Goal: Information Seeking & Learning: Learn about a topic

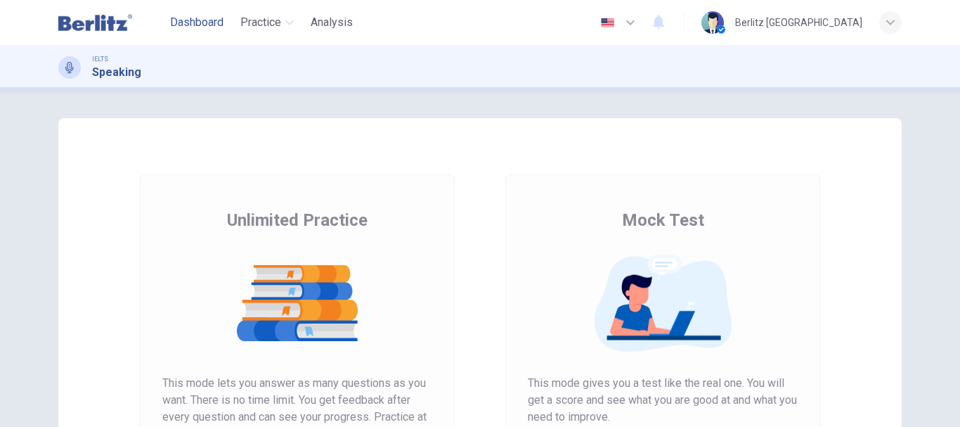
click at [181, 18] on span "Dashboard" at bounding box center [196, 22] width 53 height 17
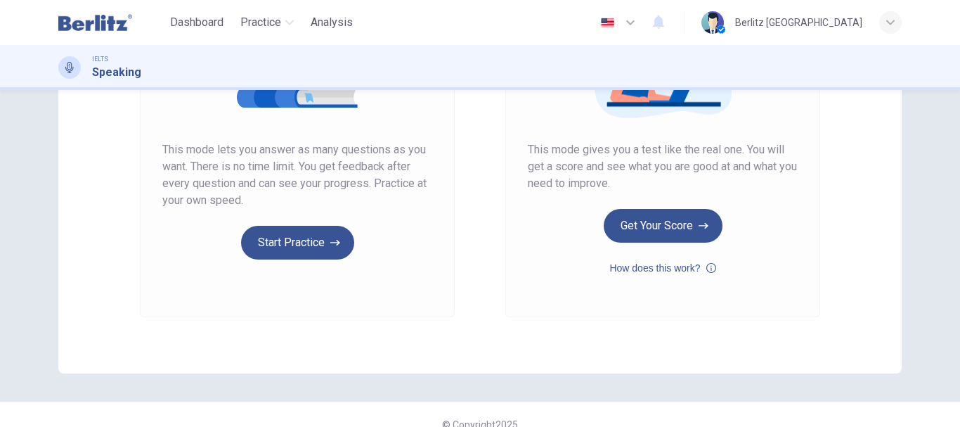
scroll to position [253, 0]
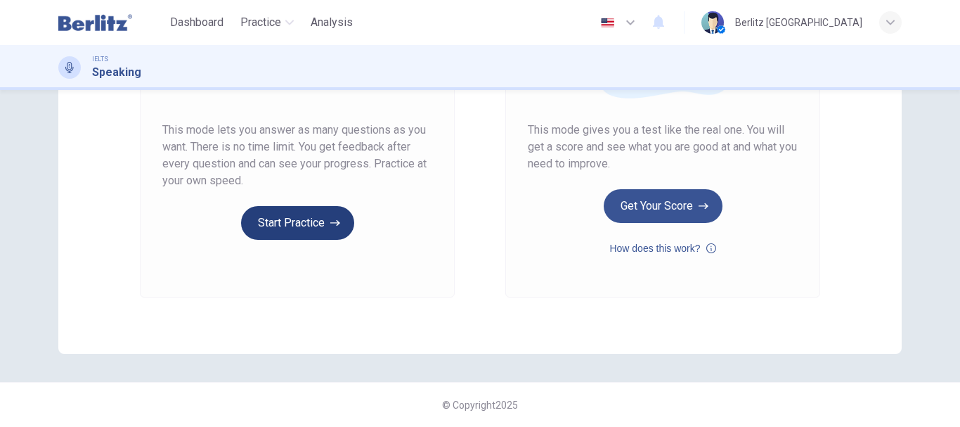
click at [295, 224] on button "Start Practice" at bounding box center [297, 223] width 113 height 34
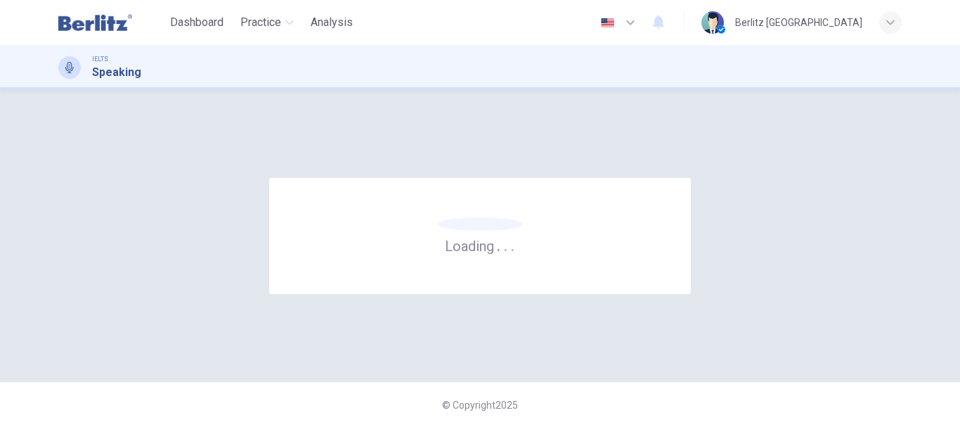
scroll to position [0, 0]
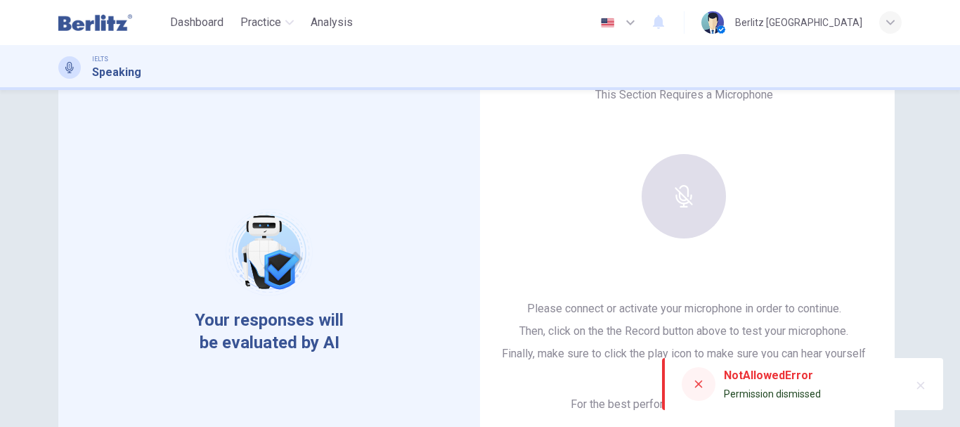
scroll to position [84, 0]
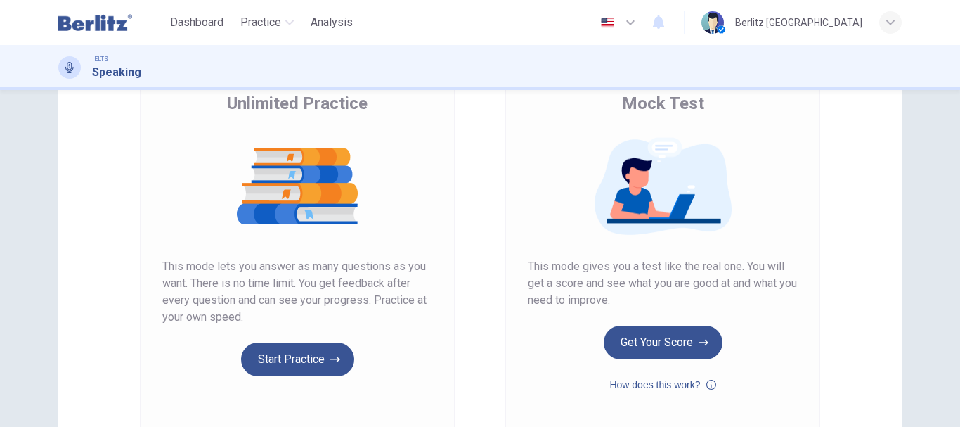
scroll to position [141, 0]
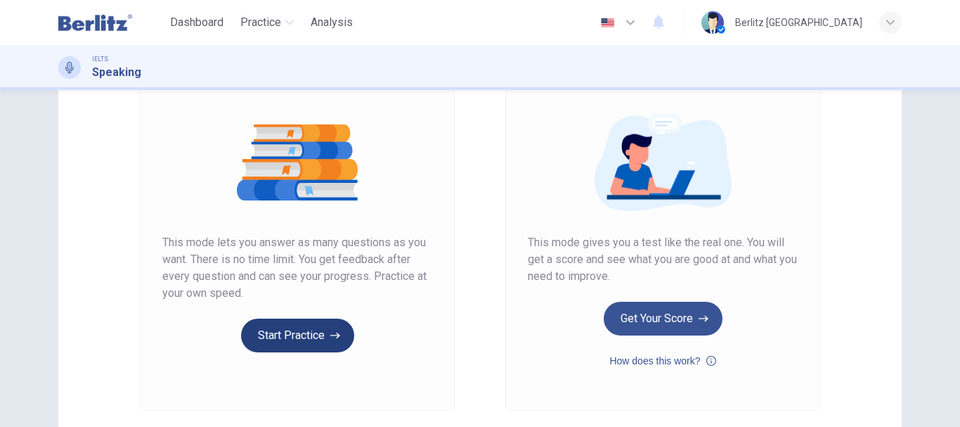
click at [302, 325] on button "Start Practice" at bounding box center [297, 335] width 113 height 34
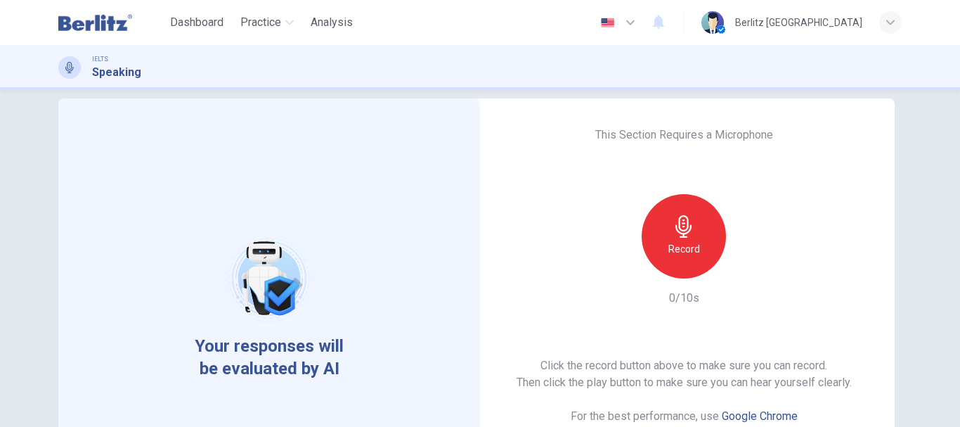
scroll to position [0, 0]
